Goal: Task Accomplishment & Management: Manage account settings

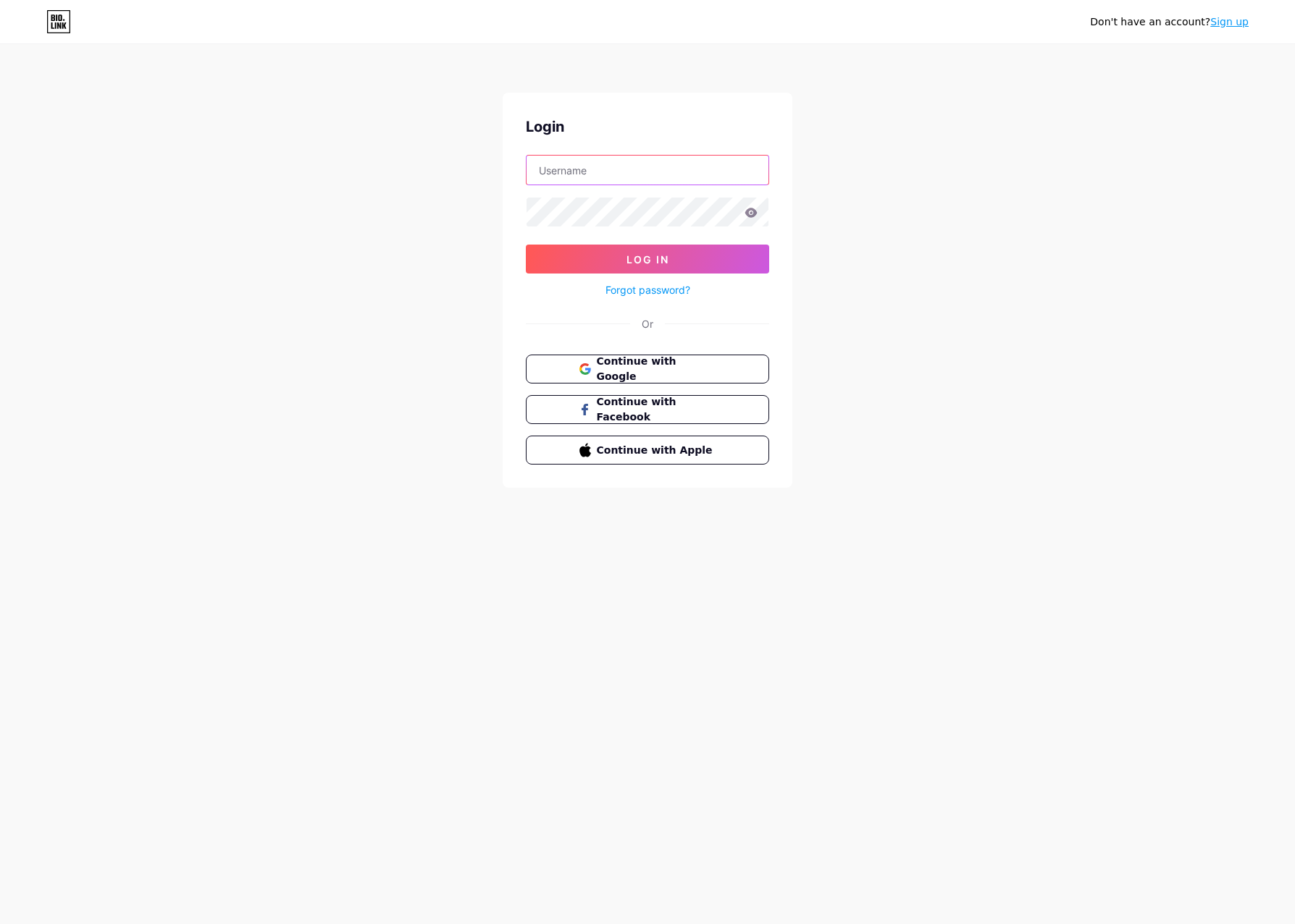
click at [624, 172] on input "text" at bounding box center [647, 170] width 242 height 29
type input "clairerichards"
click at [748, 211] on icon at bounding box center [751, 212] width 13 height 9
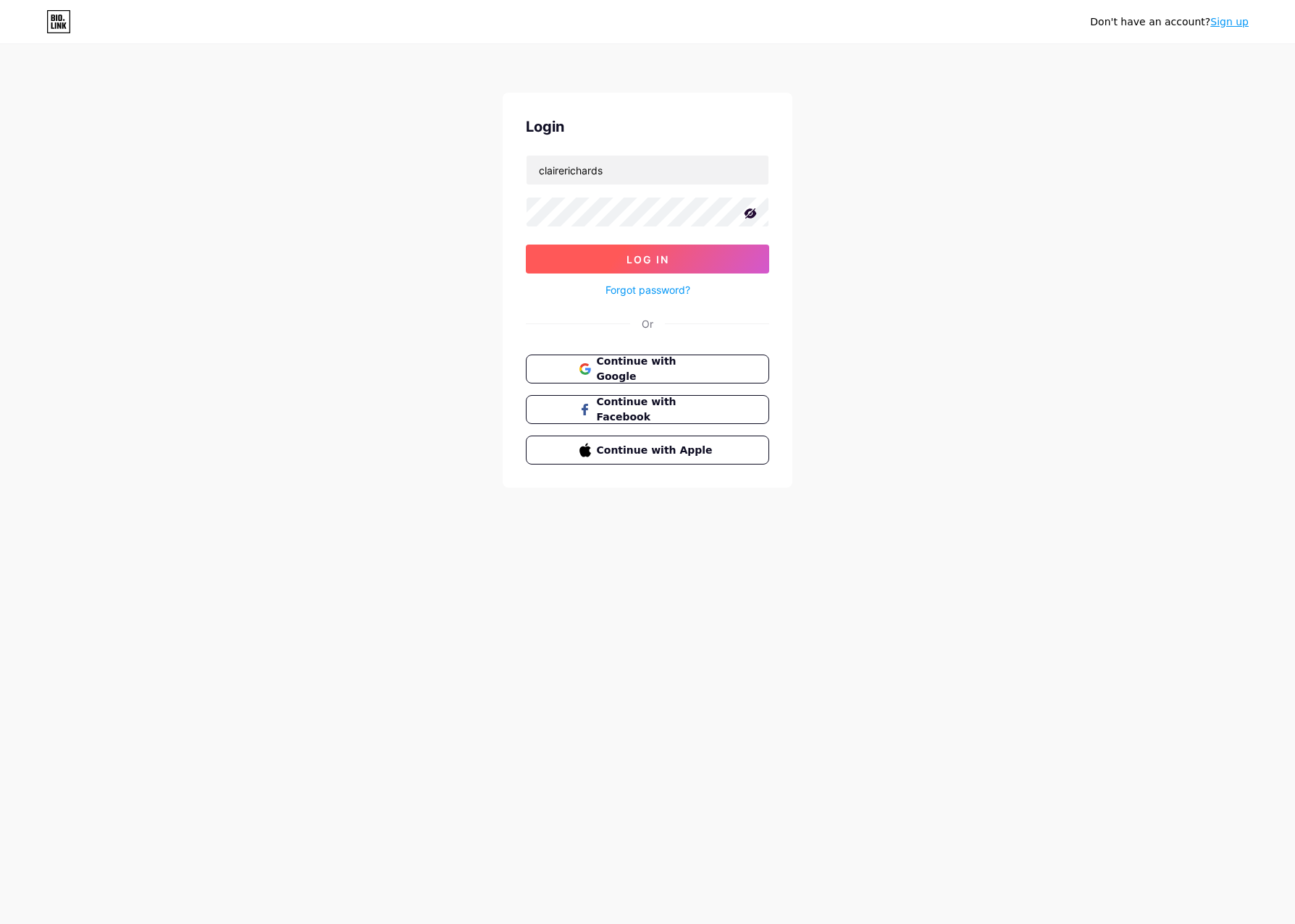
click at [667, 255] on span "Log In" at bounding box center [648, 259] width 42 height 13
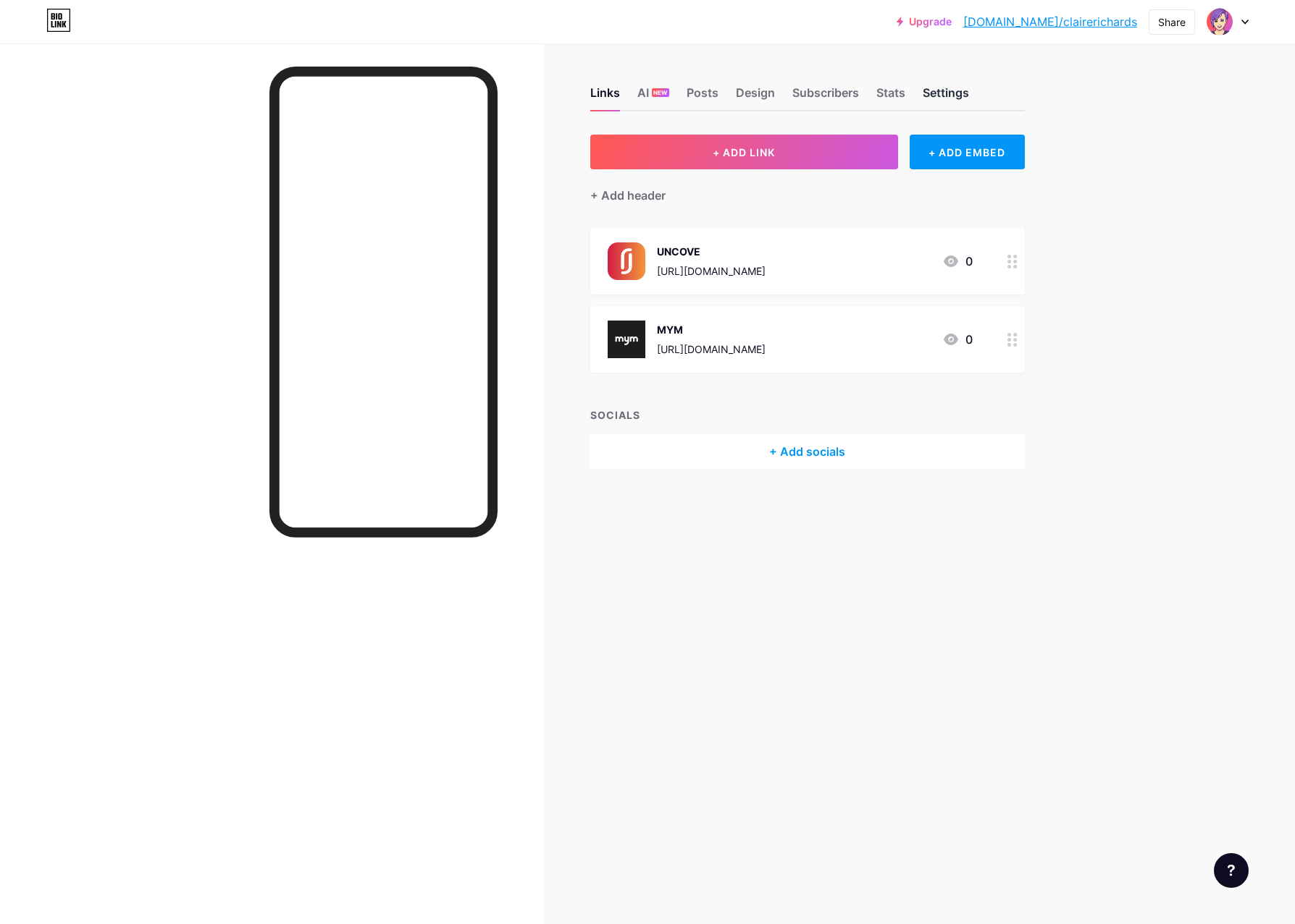
click at [953, 92] on div "Settings" at bounding box center [946, 97] width 47 height 26
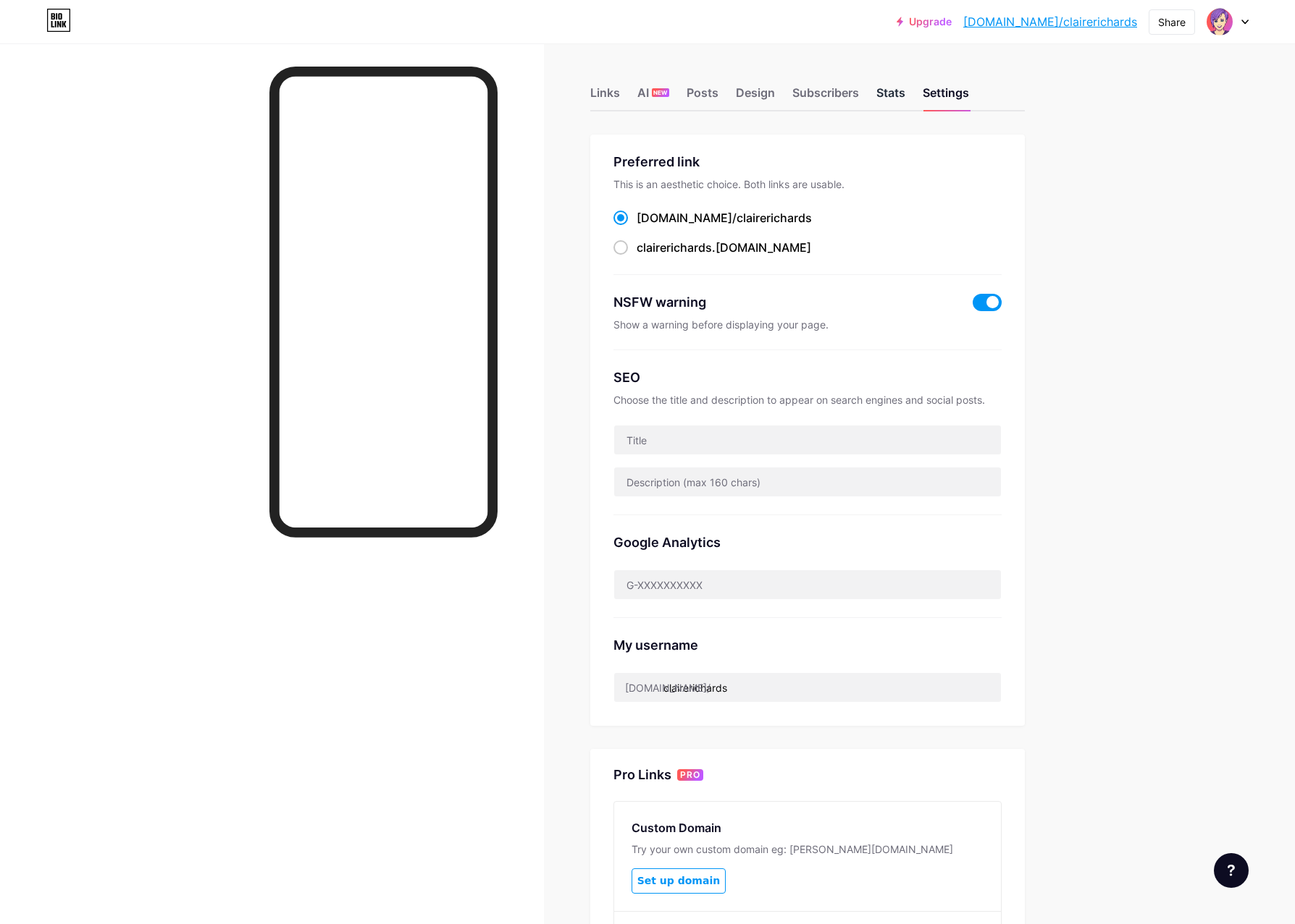
click at [896, 93] on div "Stats" at bounding box center [890, 97] width 29 height 26
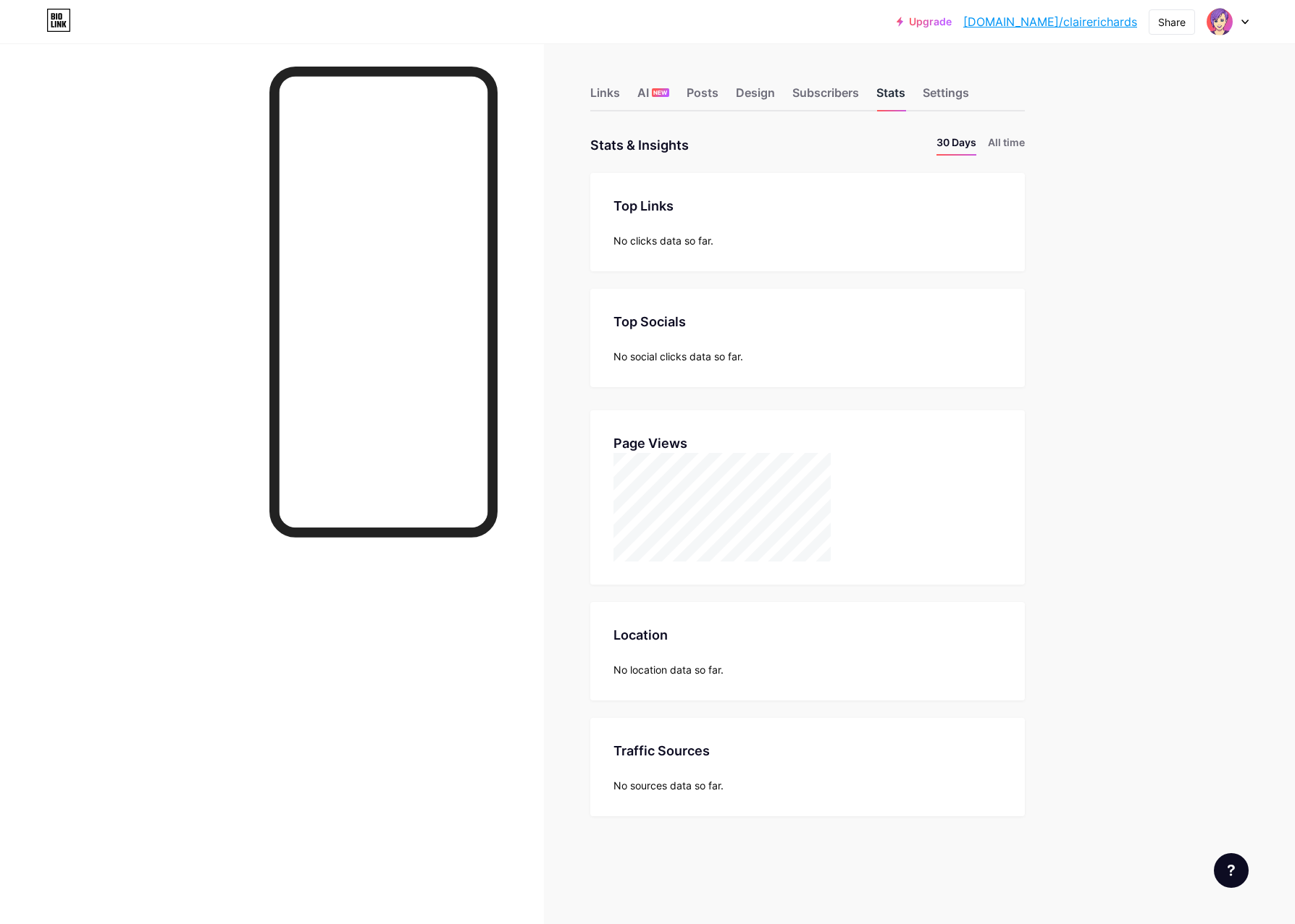
click at [896, 93] on div "Stats" at bounding box center [890, 97] width 29 height 26
click at [845, 96] on div "Subscribers" at bounding box center [825, 97] width 67 height 26
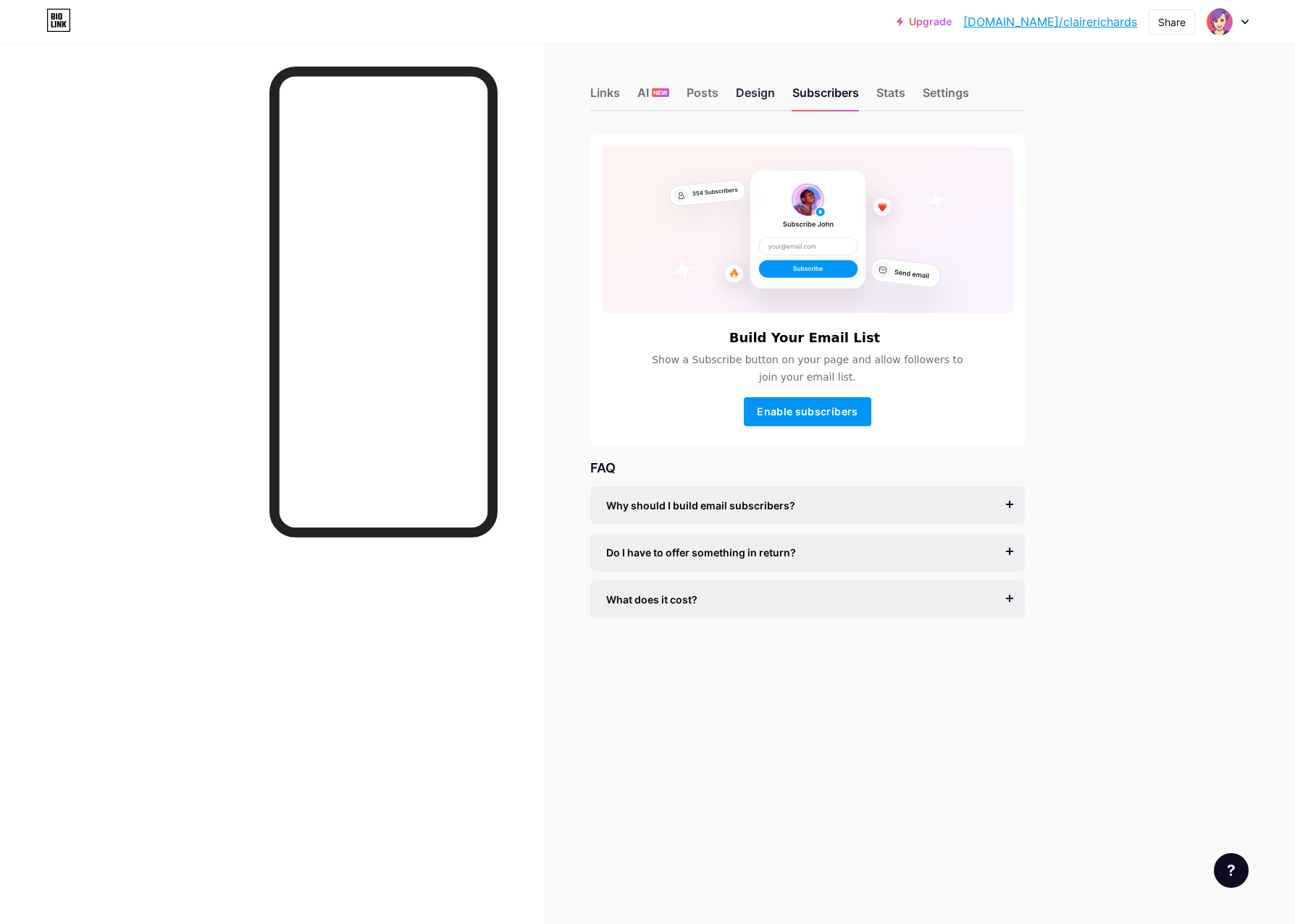
scroll to position [2, 0]
click at [761, 93] on div "Design" at bounding box center [756, 97] width 39 height 26
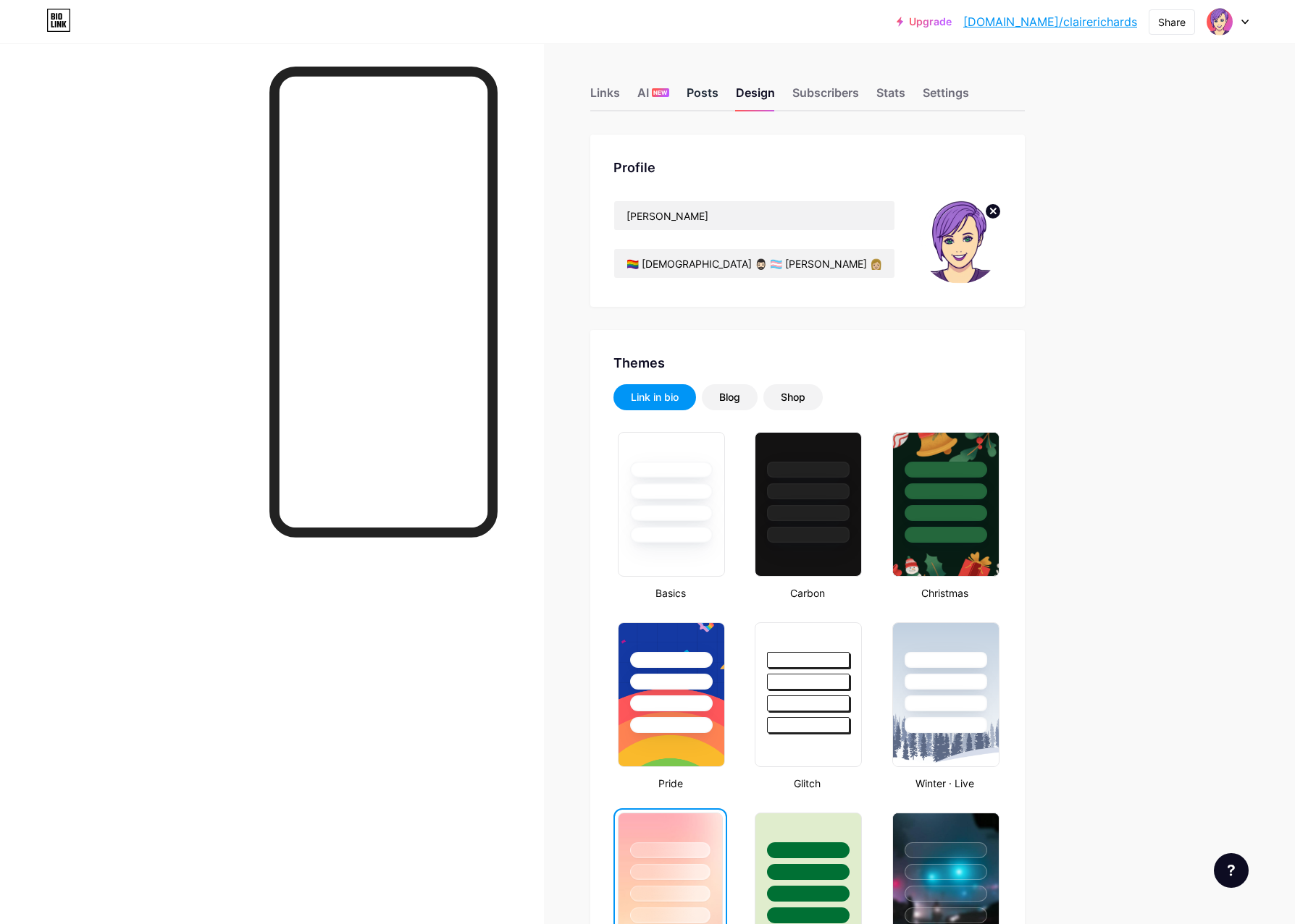
click at [713, 94] on div "Posts" at bounding box center [703, 97] width 32 height 26
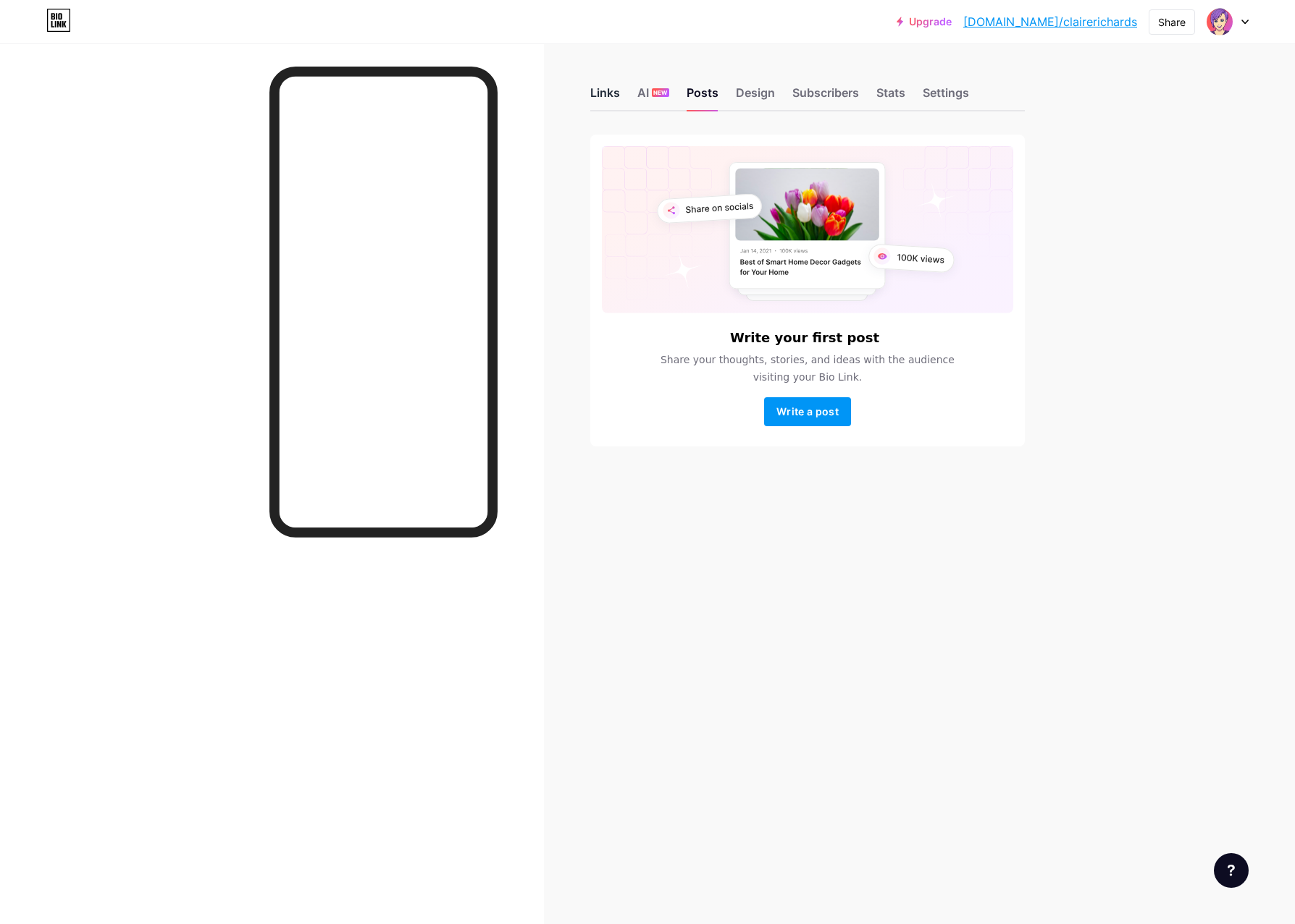
click at [612, 94] on div "Links" at bounding box center [605, 97] width 30 height 26
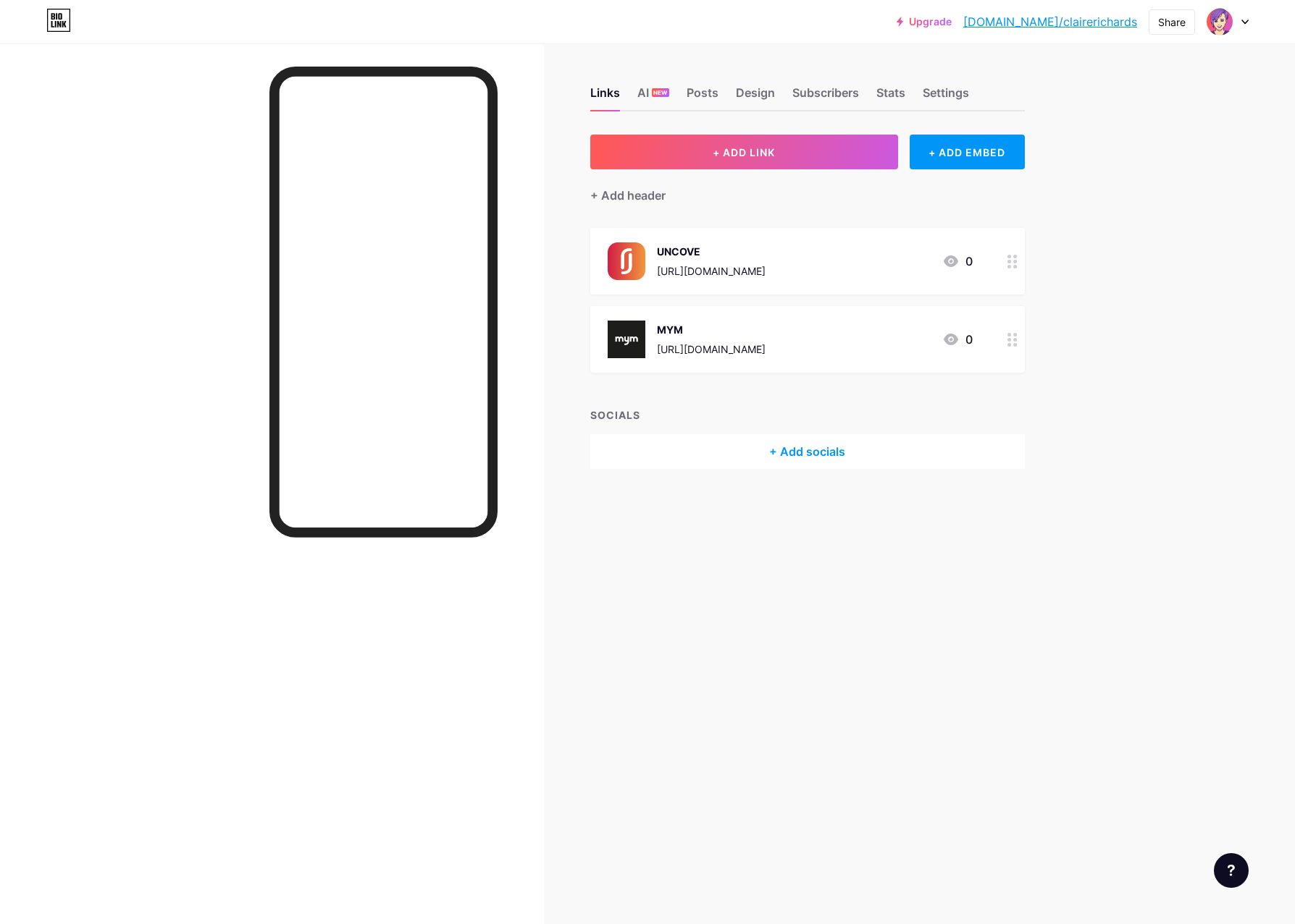
click at [1113, 22] on link "[DOMAIN_NAME]/clairerichards" at bounding box center [1050, 21] width 174 height 17
click at [1086, 22] on link "[DOMAIN_NAME]/clairerichards" at bounding box center [1050, 21] width 174 height 17
click at [1067, 23] on link "[DOMAIN_NAME]/clairerichards" at bounding box center [1050, 21] width 174 height 17
click at [1242, 20] on icon at bounding box center [1244, 22] width 6 height 3
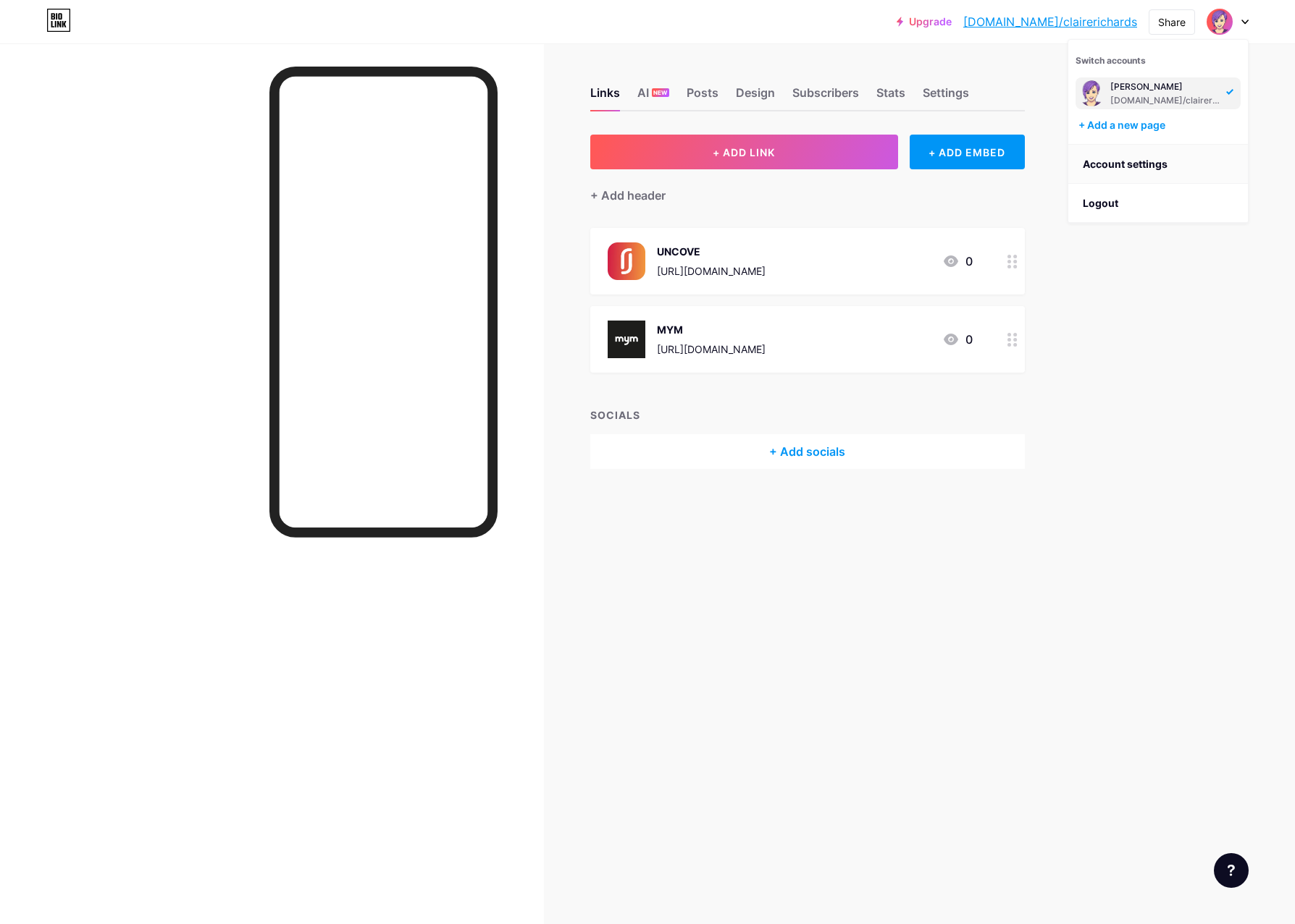
click at [1179, 159] on link "Account settings" at bounding box center [1158, 164] width 180 height 39
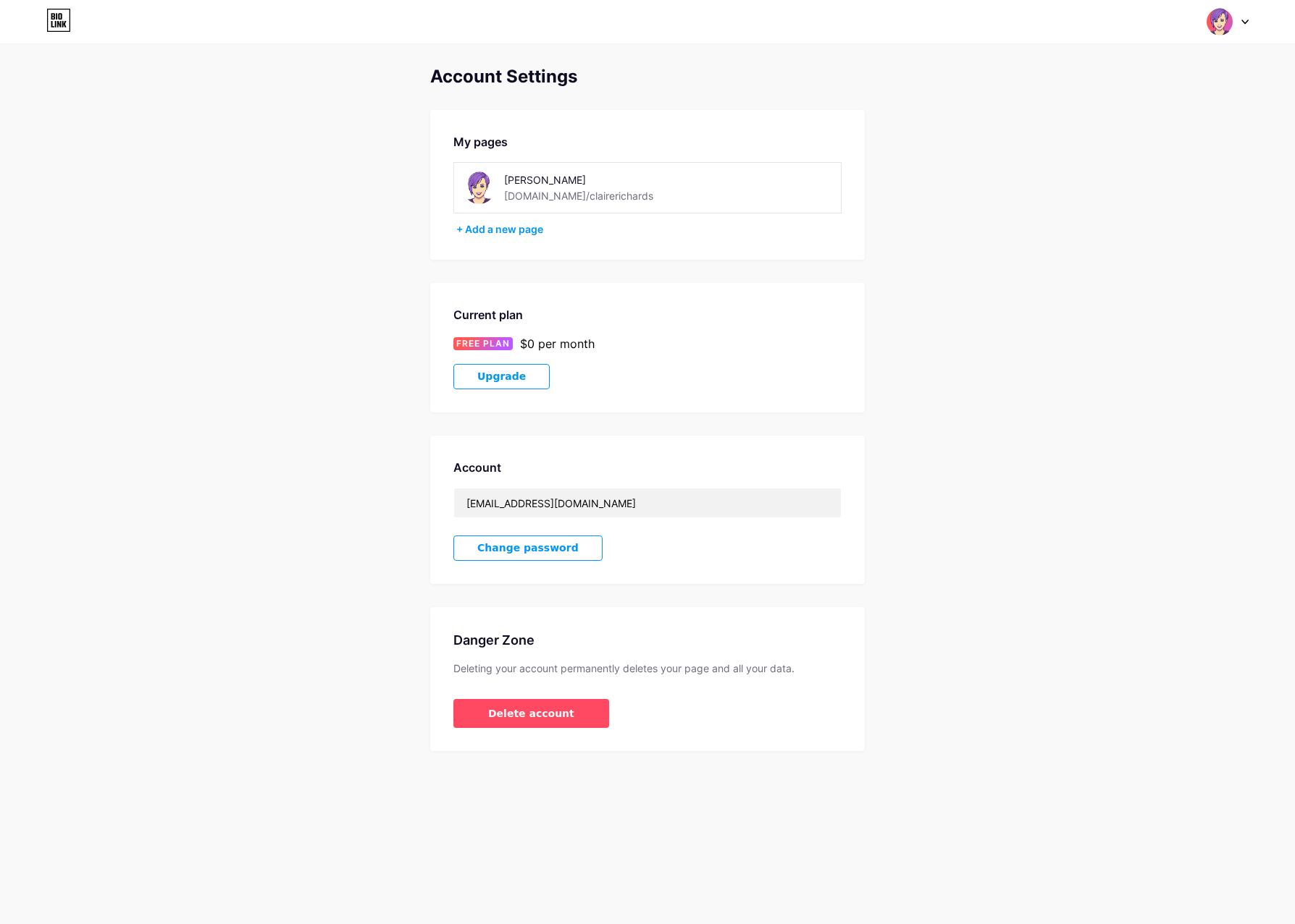
click at [1228, 31] on img at bounding box center [1220, 21] width 27 height 27
click at [1166, 209] on li "Logout" at bounding box center [1158, 203] width 180 height 39
